Goal: Task Accomplishment & Management: Use online tool/utility

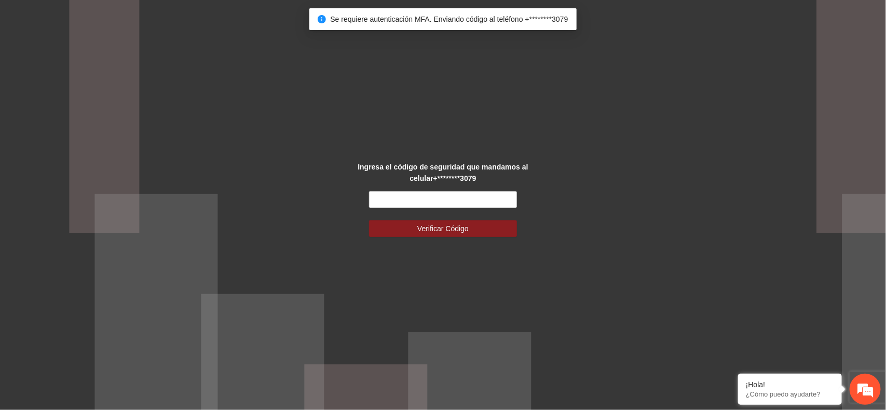
click at [435, 188] on div "Ingresa el código de seguridad que mandamos al celular +********3079 Verificar …" at bounding box center [443, 205] width 185 height 88
click at [420, 200] on input "text" at bounding box center [443, 199] width 148 height 17
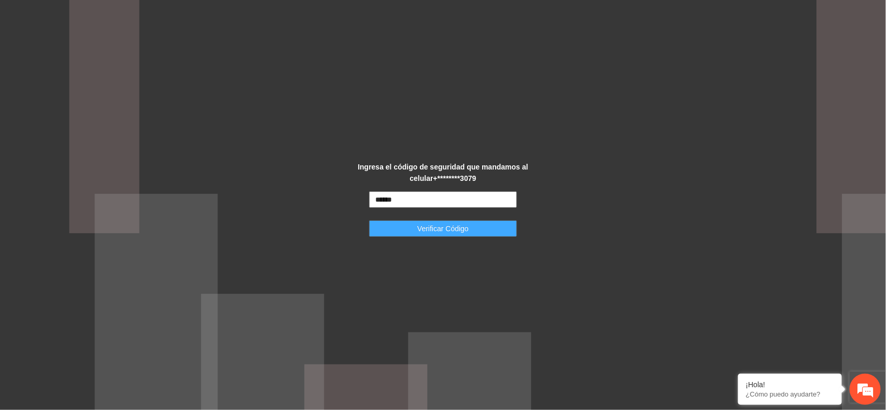
type input "******"
click at [420, 233] on span "Verificar Código" at bounding box center [442, 228] width 51 height 11
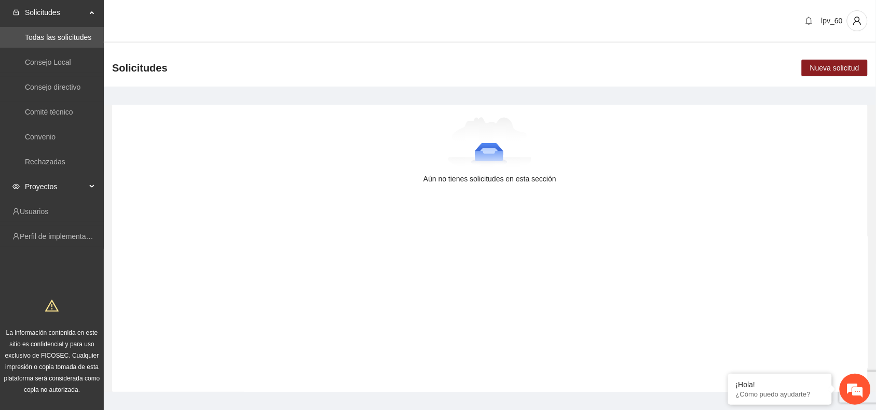
click at [95, 182] on div "Proyectos" at bounding box center [52, 186] width 104 height 21
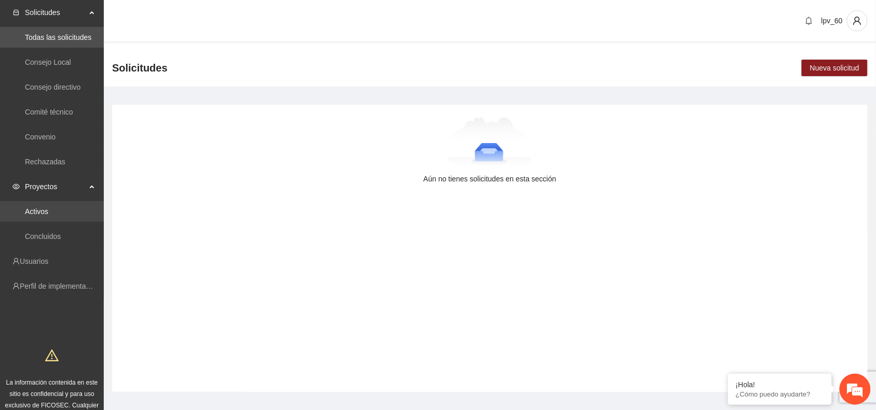
click at [48, 213] on link "Activos" at bounding box center [36, 212] width 23 height 8
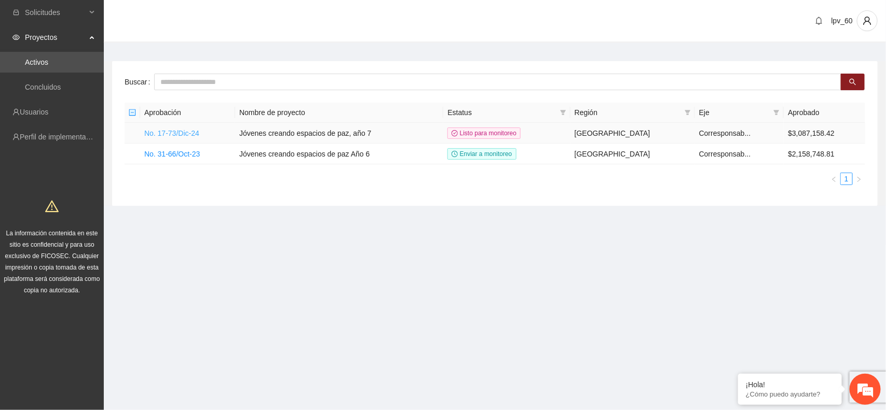
click at [192, 131] on link "No. 17-73/Dic-24" at bounding box center [171, 133] width 55 height 8
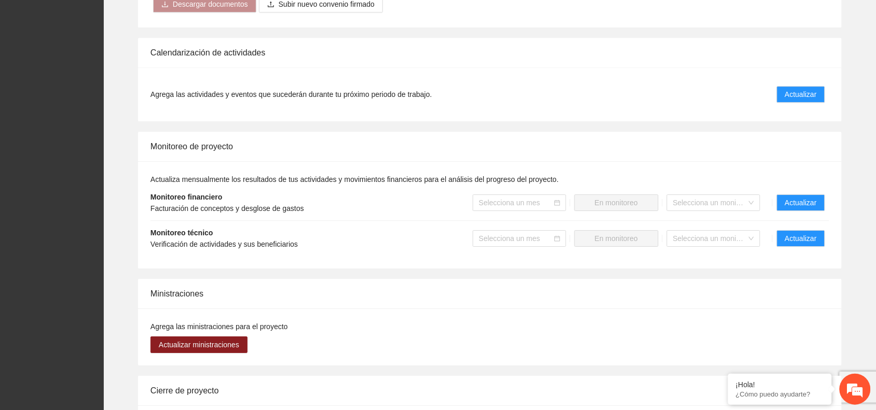
scroll to position [882, 0]
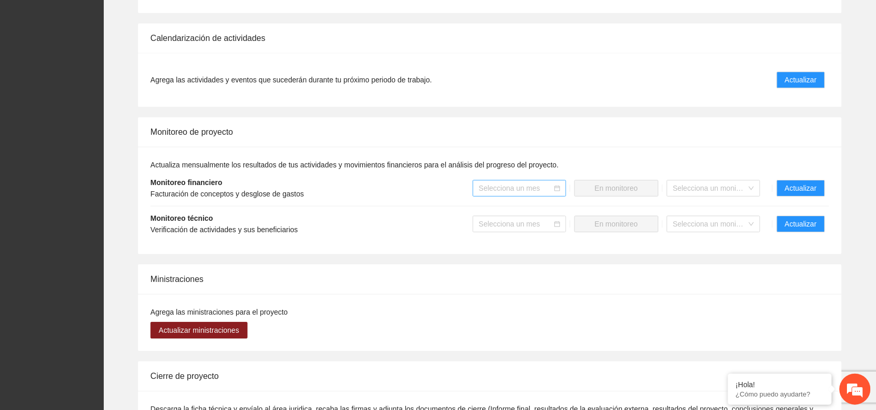
click at [540, 186] on input "search" at bounding box center [516, 189] width 74 height 16
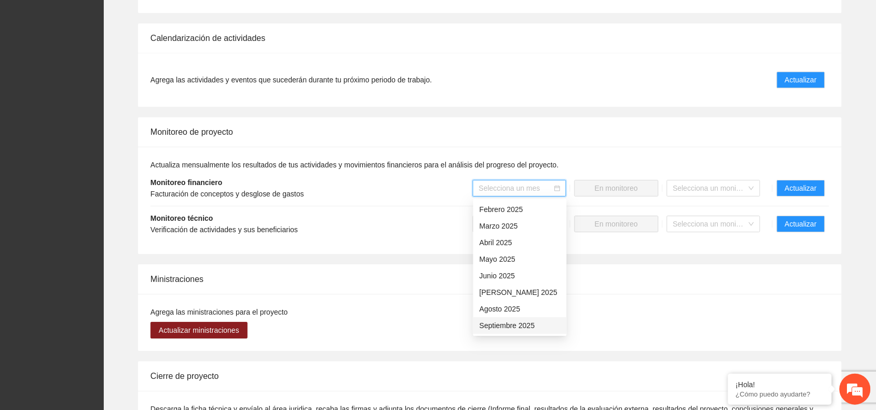
click at [509, 326] on div "Septiembre 2025" at bounding box center [519, 325] width 81 height 11
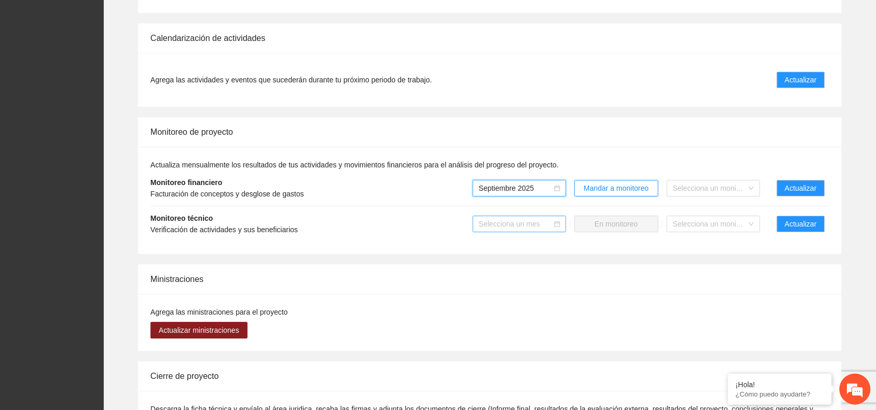
click at [540, 227] on input "search" at bounding box center [516, 224] width 74 height 16
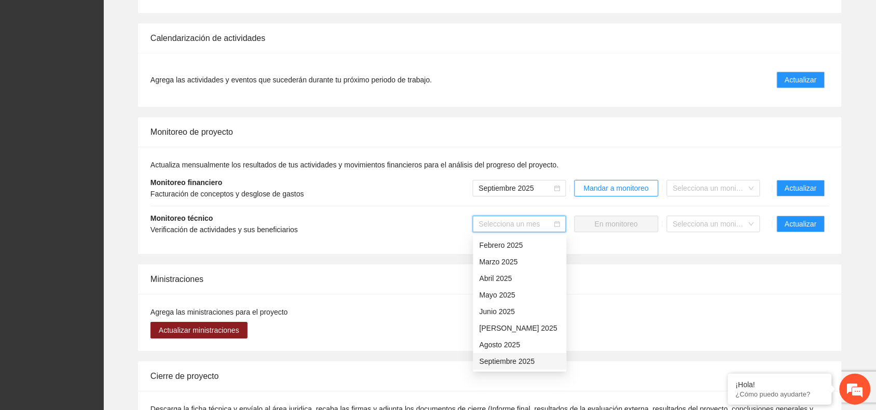
click at [513, 358] on div "Septiembre 2025" at bounding box center [519, 361] width 81 height 11
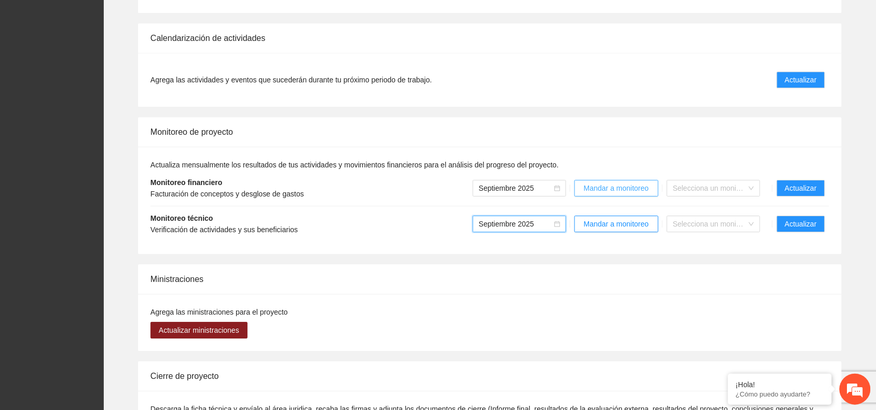
click at [598, 191] on span "Mandar a monitoreo" at bounding box center [616, 188] width 65 height 11
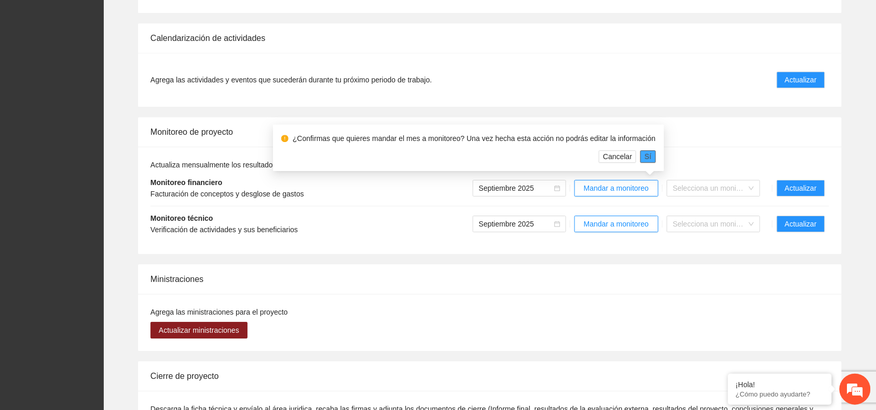
click at [646, 156] on button "Sí" at bounding box center [647, 156] width 15 height 12
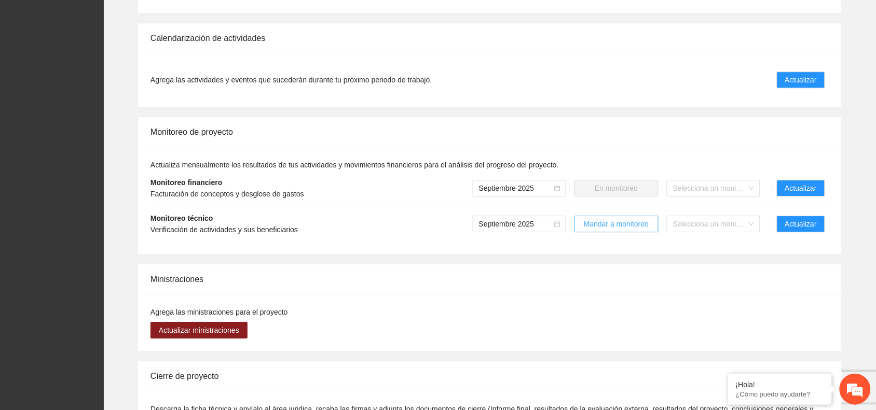
click at [633, 223] on span "Mandar a monitoreo" at bounding box center [616, 223] width 65 height 11
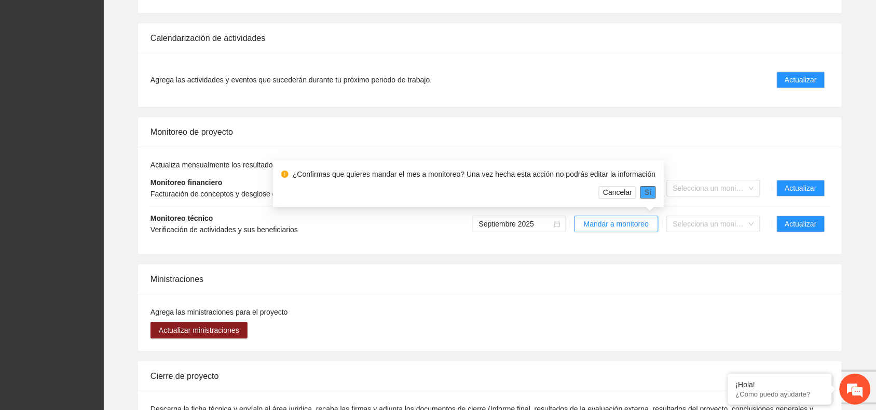
click at [640, 194] on button "Sí" at bounding box center [647, 192] width 15 height 12
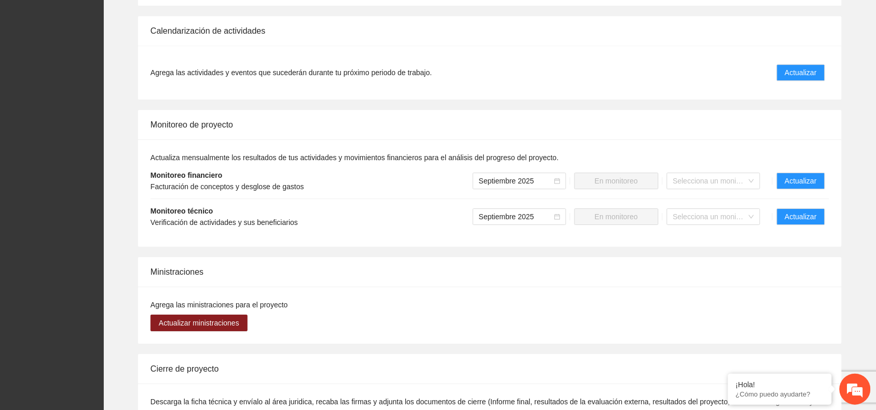
scroll to position [895, 0]
